Goal: Information Seeking & Learning: Check status

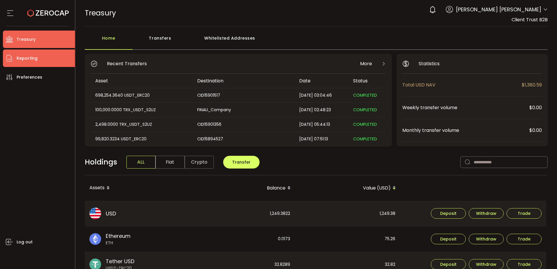
click at [20, 57] on span "Reporting" at bounding box center [27, 58] width 21 height 8
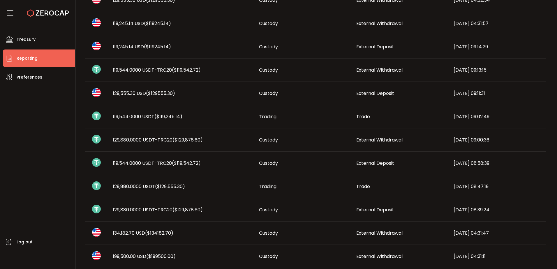
scroll to position [117, 0]
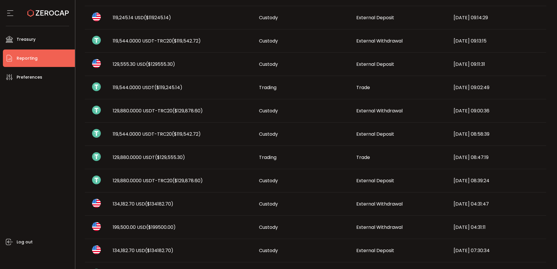
click at [193, 181] on span "($129,878.60)" at bounding box center [188, 180] width 30 height 7
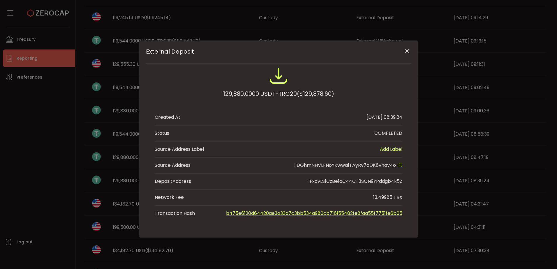
click at [400, 166] on icon "External Deposit" at bounding box center [400, 165] width 5 height 5
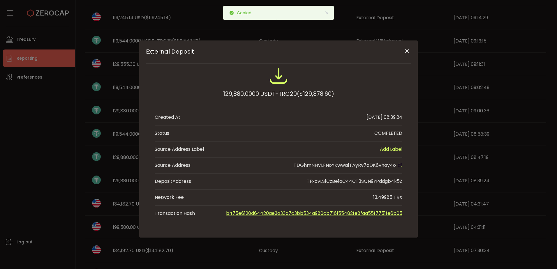
click at [41, 38] on div "External Deposit 129,880.0000 USDT-TRC20 ($129,878.60) Created At [DATE] 08:39:…" at bounding box center [278, 134] width 557 height 269
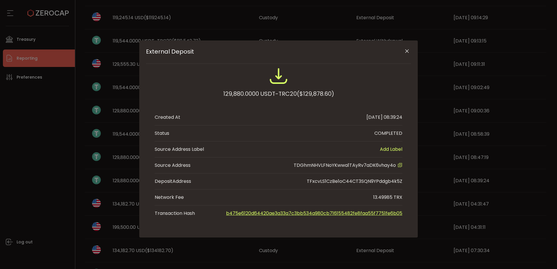
drag, startPoint x: 404, startPoint y: 50, endPoint x: 403, endPoint y: 58, distance: 7.7
click at [404, 50] on icon "Close" at bounding box center [407, 51] width 6 height 6
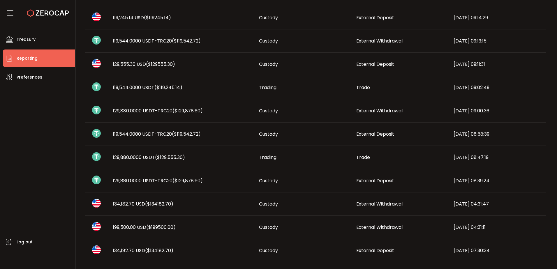
click at [379, 180] on span "External Deposit" at bounding box center [375, 180] width 38 height 7
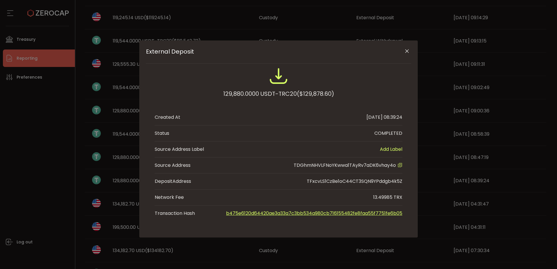
click at [407, 52] on icon "Close" at bounding box center [407, 51] width 6 height 6
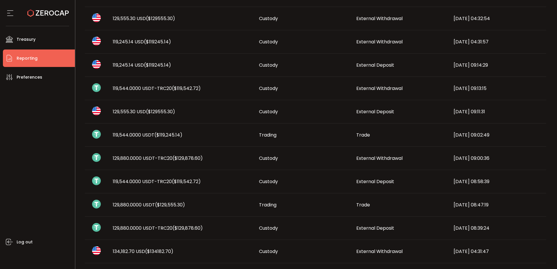
scroll to position [0, 0]
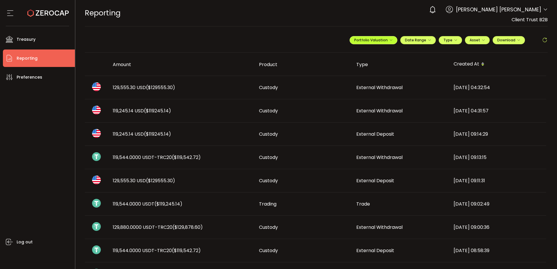
click at [382, 38] on span "Portfolio Valuation" at bounding box center [373, 40] width 38 height 5
click at [431, 36] on button "Date Range" at bounding box center [418, 40] width 36 height 8
click at [449, 37] on button "Type" at bounding box center [450, 40] width 23 height 8
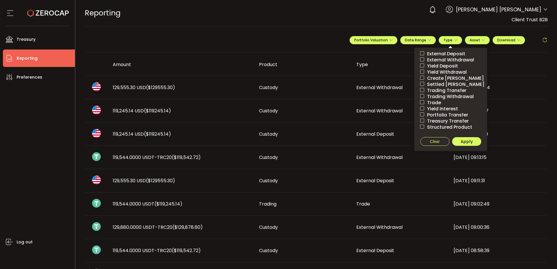
click at [420, 54] on span at bounding box center [422, 53] width 4 height 4
click at [471, 141] on span "Apply" at bounding box center [467, 142] width 12 height 6
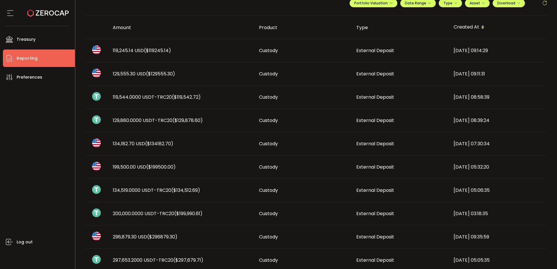
scroll to position [29, 0]
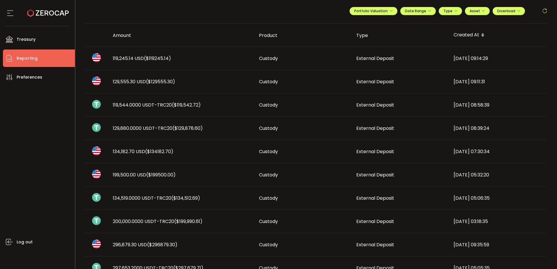
click at [192, 128] on span "($129,878.60)" at bounding box center [188, 128] width 30 height 7
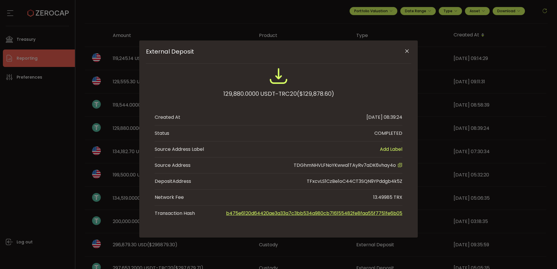
click at [407, 50] on icon "Close" at bounding box center [407, 51] width 6 height 6
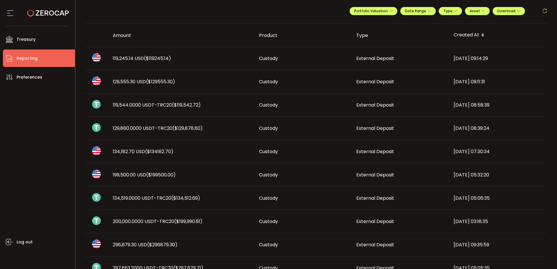
click at [168, 108] on span "119,544.0000 USDT-TRC20 ($119,542.72)" at bounding box center [157, 105] width 88 height 7
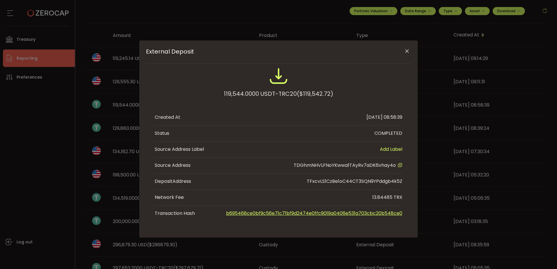
click at [408, 52] on icon "Close" at bounding box center [407, 51] width 6 height 6
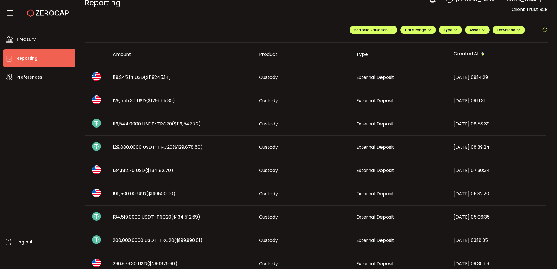
scroll to position [0, 0]
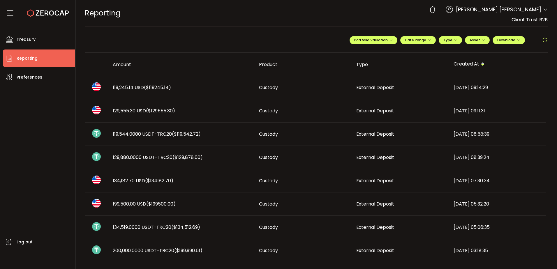
click at [145, 134] on span "119,544.0000 USDT-TRC20 ($119,542.72)" at bounding box center [157, 134] width 88 height 7
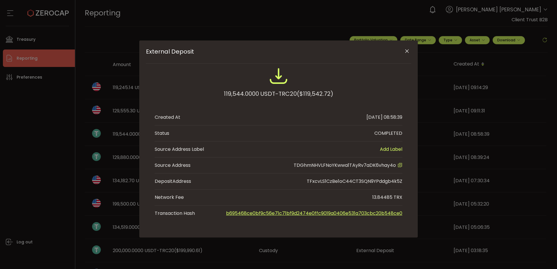
click at [389, 184] on div "TFxcvLS1CzBe1oC44CT3SQN9YPddgb4k5Z" at bounding box center [355, 181] width 96 height 7
copy div "TFxcvLS1CzBe1oC44CT3SQN9YPddgb4k5Z"
click at [323, 167] on span "TDGhmNHVLFNoYKwwa1TAyRv7aDK6vhay4o" at bounding box center [345, 165] width 102 height 7
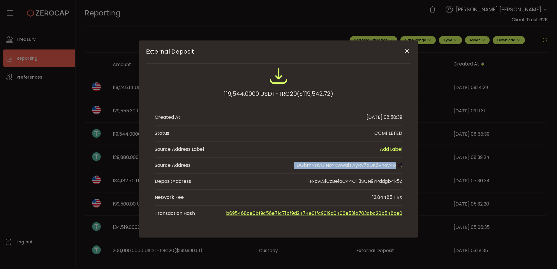
copy span "TDGhmNHVLFNoYKwwa1TAyRv7aDK6vhay4o"
click at [406, 50] on icon "Close" at bounding box center [407, 51] width 6 height 6
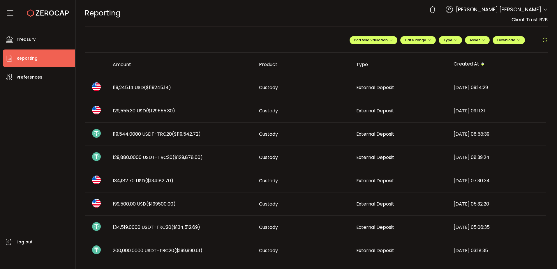
click at [121, 157] on span "129,880.0000 USDT-TRC20 ($129,878.60)" at bounding box center [158, 157] width 90 height 7
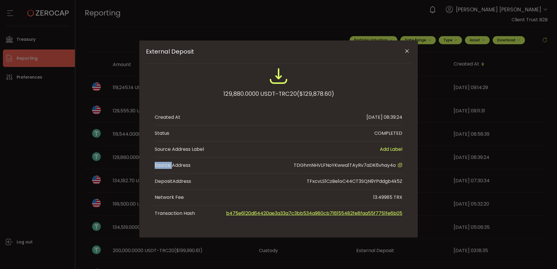
click at [121, 157] on div "External Deposit 129,880.0000 USDT-TRC20 ($129,878.60) Created At [DATE] 08:39:…" at bounding box center [278, 134] width 557 height 269
click at [226, 92] on div "129,880.0000 USDT-TRC20 ($129,878.60)" at bounding box center [278, 94] width 111 height 10
drag, startPoint x: 226, startPoint y: 92, endPoint x: 237, endPoint y: 95, distance: 11.4
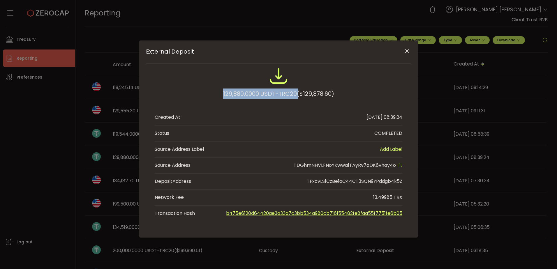
click at [243, 94] on div "129,880.0000 USDT-TRC20 ($129,878.60)" at bounding box center [278, 94] width 111 height 10
drag, startPoint x: 220, startPoint y: 94, endPoint x: 295, endPoint y: 95, distance: 75.2
click at [295, 95] on div "129,880.0000 USDT-TRC20 ($129,878.60)" at bounding box center [279, 86] width 248 height 38
copy div "129,880.0000 USDT-TRC20"
drag, startPoint x: 409, startPoint y: 50, endPoint x: 358, endPoint y: 69, distance: 54.4
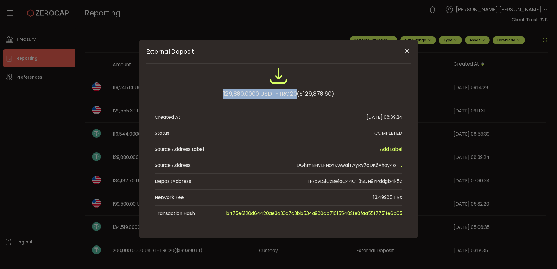
click at [409, 50] on icon "Close" at bounding box center [407, 51] width 6 height 6
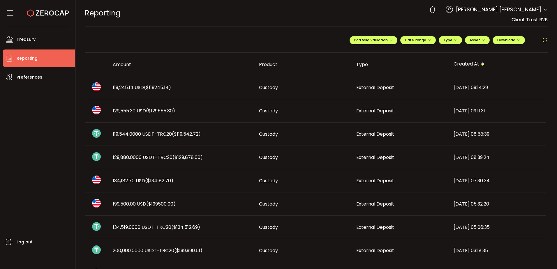
click at [132, 133] on span "119,544.0000 USDT-TRC20 ($119,542.72)" at bounding box center [157, 134] width 88 height 7
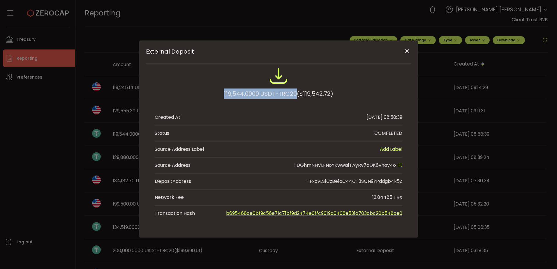
drag, startPoint x: 222, startPoint y: 93, endPoint x: 296, endPoint y: 95, distance: 73.5
click at [296, 95] on div "119,544.0000 USDT-TRC20 ($119,542.72)" at bounding box center [279, 86] width 248 height 38
copy div "119,544.0000 USDT-TRC20"
